Goal: Task Accomplishment & Management: Use online tool/utility

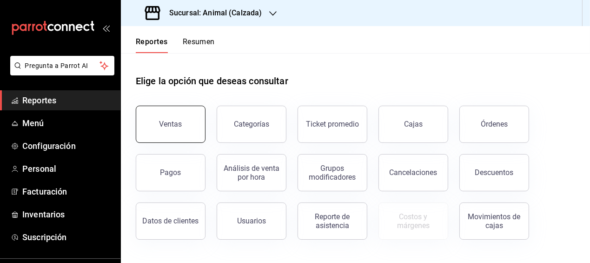
click at [195, 126] on button "Ventas" at bounding box center [171, 124] width 70 height 37
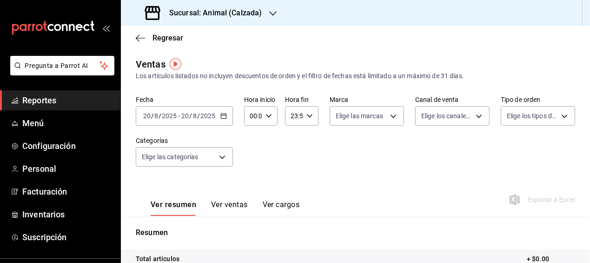
click at [222, 116] on icon "button" at bounding box center [224, 116] width 7 height 7
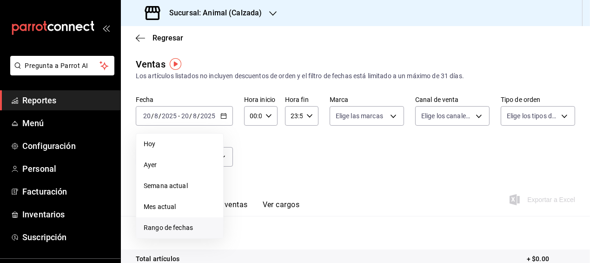
click at [188, 225] on span "Rango de fechas" at bounding box center [180, 228] width 72 height 10
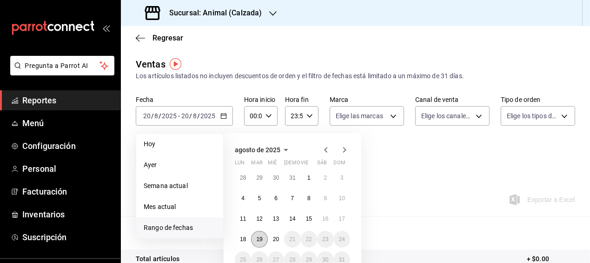
click at [265, 242] on button "19" at bounding box center [259, 239] width 16 height 17
click at [271, 241] on button "20" at bounding box center [276, 239] width 16 height 17
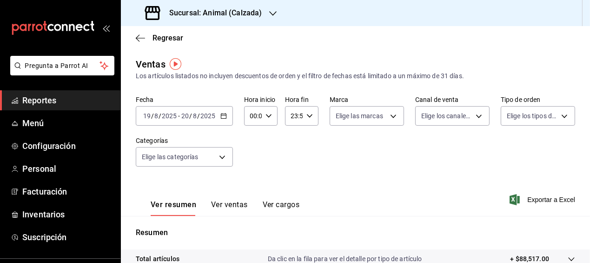
click at [268, 117] on icon "button" at bounding box center [269, 116] width 7 height 7
click at [252, 158] on span "05" at bounding box center [251, 157] width 1 height 7
type input "05:00"
click at [267, 139] on span "00" at bounding box center [267, 139] width 1 height 7
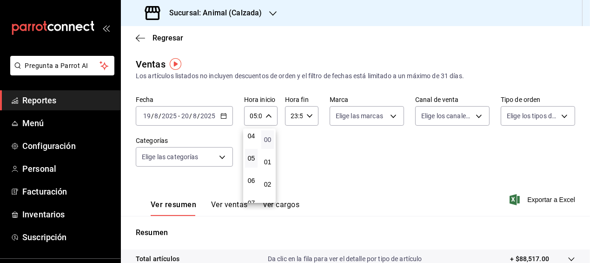
click at [267, 139] on span "00" at bounding box center [267, 139] width 1 height 7
click at [307, 116] on div at bounding box center [295, 131] width 590 height 263
click at [307, 116] on icon "button" at bounding box center [310, 116] width 7 height 7
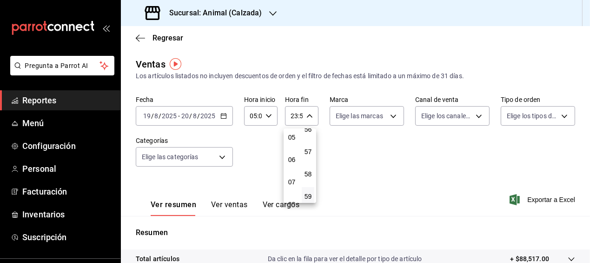
scroll to position [68, 0]
click at [291, 181] on span "05" at bounding box center [291, 182] width 1 height 7
click at [308, 137] on span "00" at bounding box center [308, 139] width 1 height 7
type input "05:00"
click at [384, 159] on div at bounding box center [295, 131] width 590 height 263
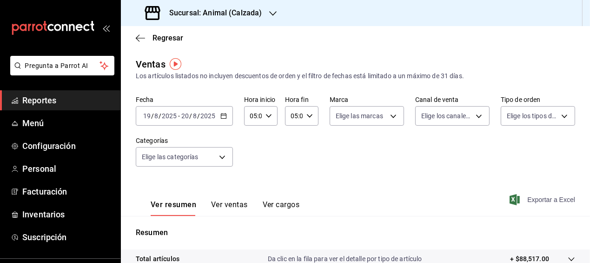
click at [536, 201] on span "Exportar a Excel" at bounding box center [544, 199] width 64 height 11
click at [138, 37] on icon "button" at bounding box center [140, 38] width 9 height 8
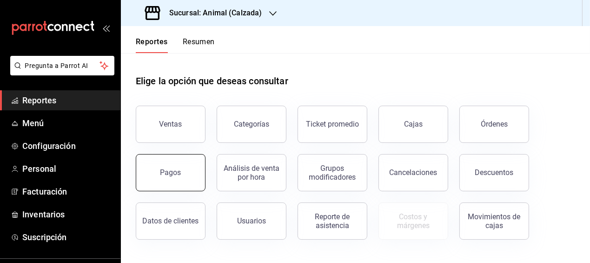
click at [186, 169] on button "Pagos" at bounding box center [171, 172] width 70 height 37
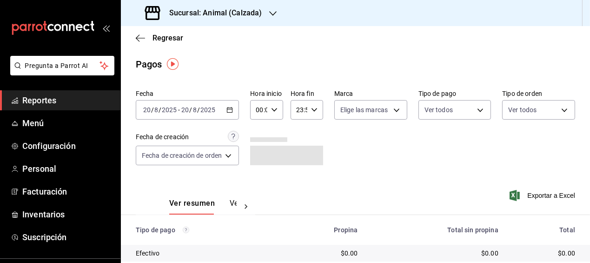
click at [232, 112] on \(Stroke\) "button" at bounding box center [230, 109] width 6 height 5
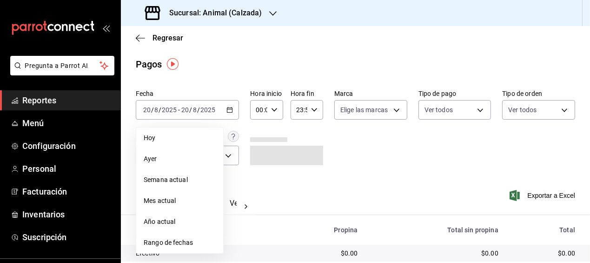
click at [182, 238] on span "Rango de fechas" at bounding box center [180, 243] width 72 height 10
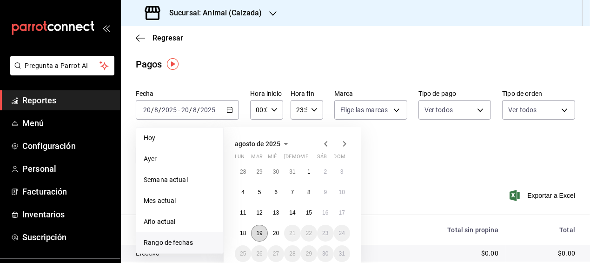
click at [256, 231] on abbr "19" at bounding box center [259, 233] width 6 height 7
click at [274, 231] on abbr "20" at bounding box center [276, 233] width 6 height 7
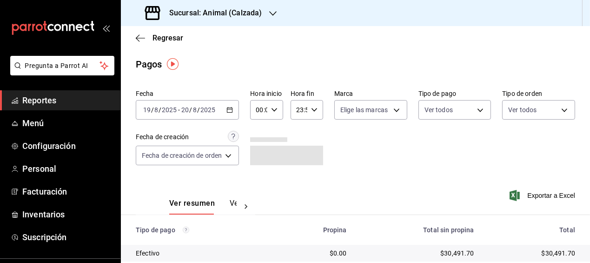
click at [273, 108] on icon "button" at bounding box center [274, 110] width 7 height 7
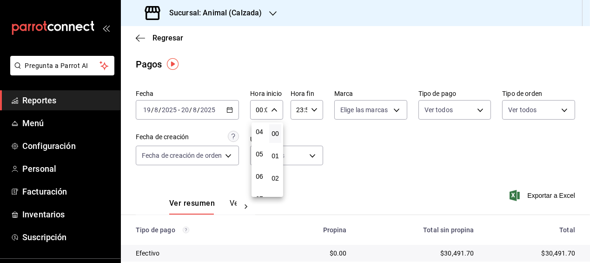
click at [260, 154] on span "05" at bounding box center [259, 153] width 1 height 7
type input "05:00"
click at [275, 134] on span "00" at bounding box center [275, 133] width 1 height 7
click at [314, 108] on div at bounding box center [295, 131] width 590 height 263
click at [314, 108] on icon "button" at bounding box center [314, 110] width 7 height 7
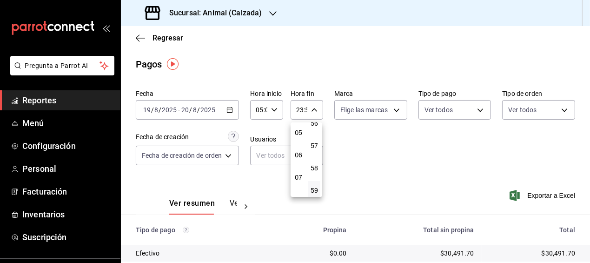
scroll to position [111, 0]
click at [299, 134] on span "05" at bounding box center [298, 134] width 1 height 7
click at [315, 134] on span "00" at bounding box center [314, 133] width 1 height 7
type input "05:00"
click at [536, 190] on div at bounding box center [295, 131] width 590 height 263
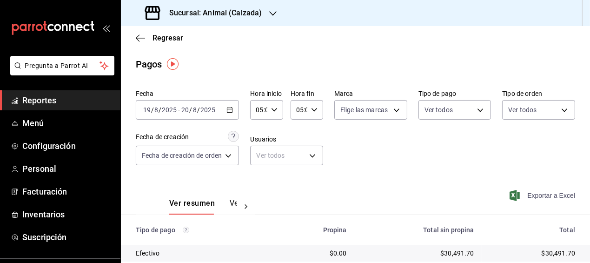
click at [540, 191] on span "Exportar a Excel" at bounding box center [544, 195] width 64 height 11
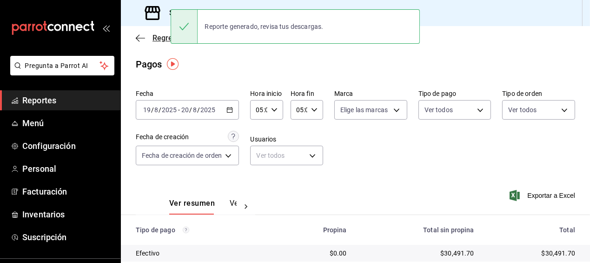
click at [142, 35] on icon "button" at bounding box center [140, 38] width 9 height 8
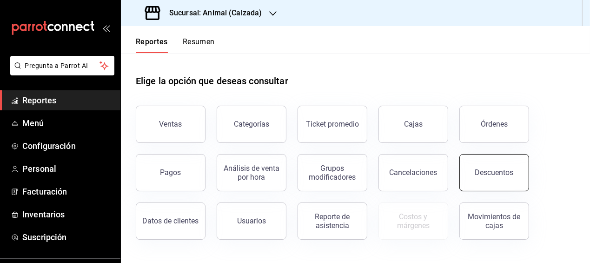
click at [477, 178] on button "Descuentos" at bounding box center [495, 172] width 70 height 37
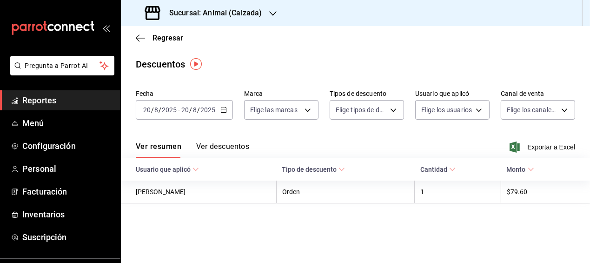
click at [222, 109] on \(Stroke\) "button" at bounding box center [223, 109] width 5 height 0
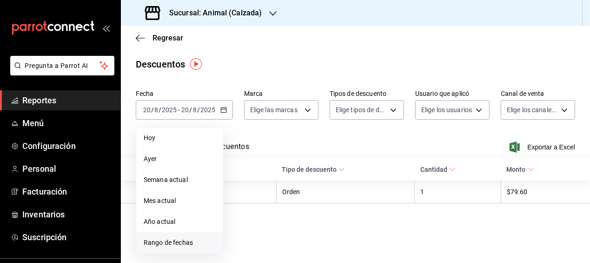
click at [166, 242] on span "Rango de fechas" at bounding box center [180, 243] width 72 height 10
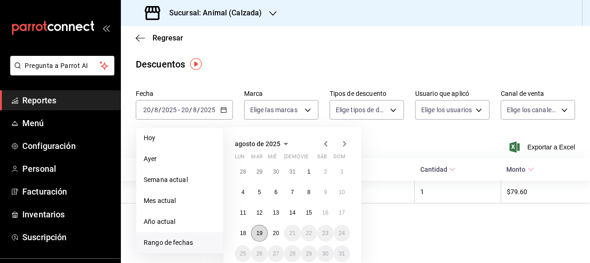
click at [260, 232] on abbr "19" at bounding box center [259, 233] width 6 height 7
click at [275, 231] on abbr "20" at bounding box center [276, 233] width 6 height 7
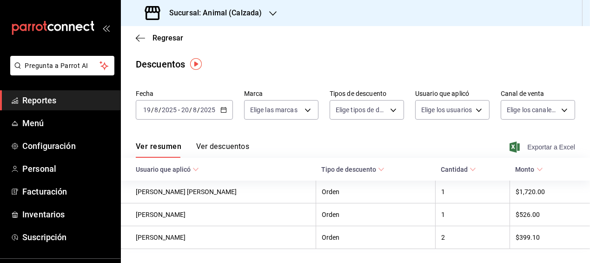
click at [534, 145] on span "Exportar a Excel" at bounding box center [544, 146] width 64 height 11
